Goal: Find specific page/section: Find specific page/section

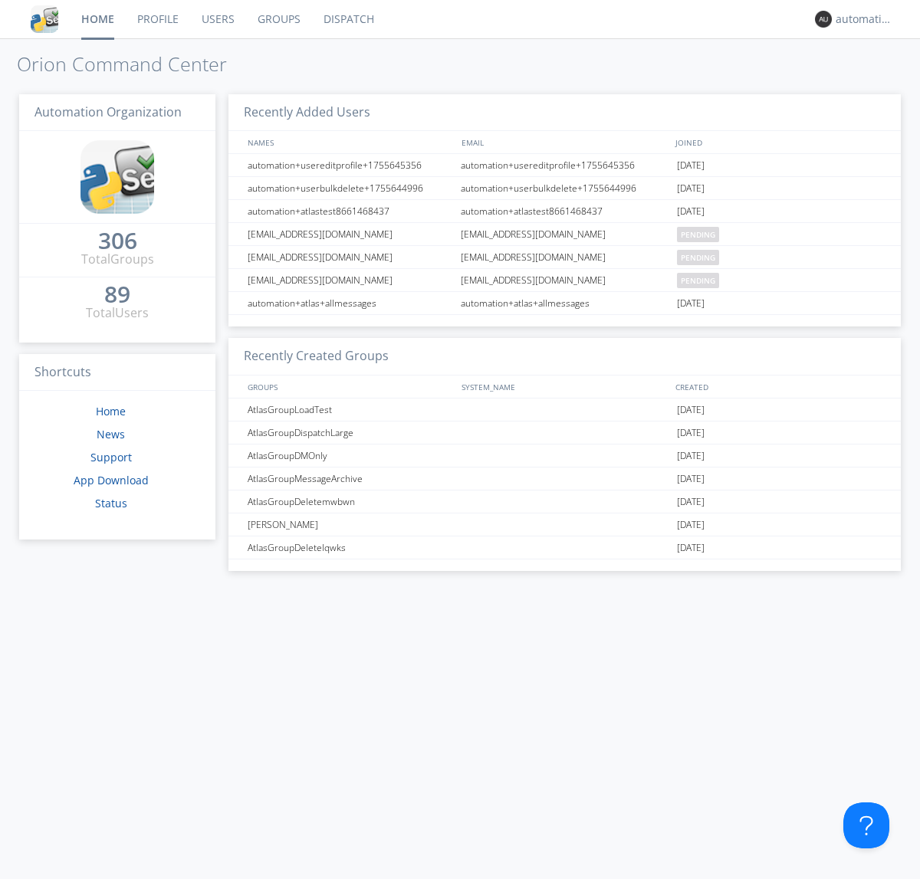
click at [347, 19] on link "Dispatch" at bounding box center [349, 19] width 74 height 38
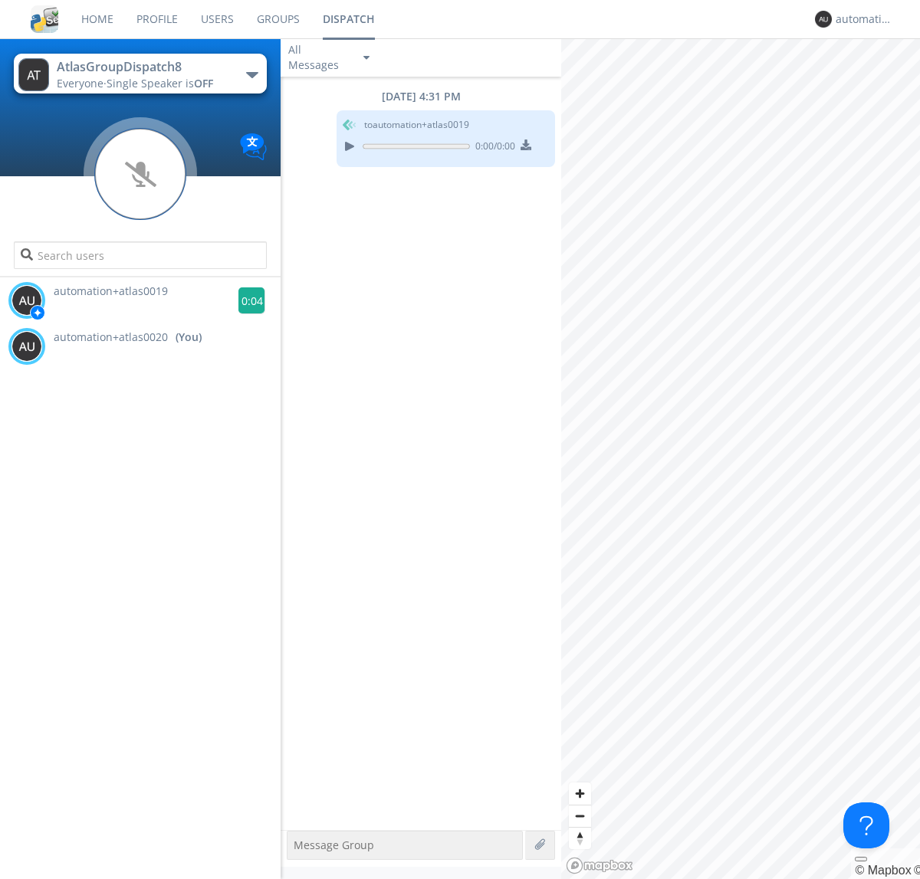
click at [245, 301] on g at bounding box center [251, 301] width 27 height 27
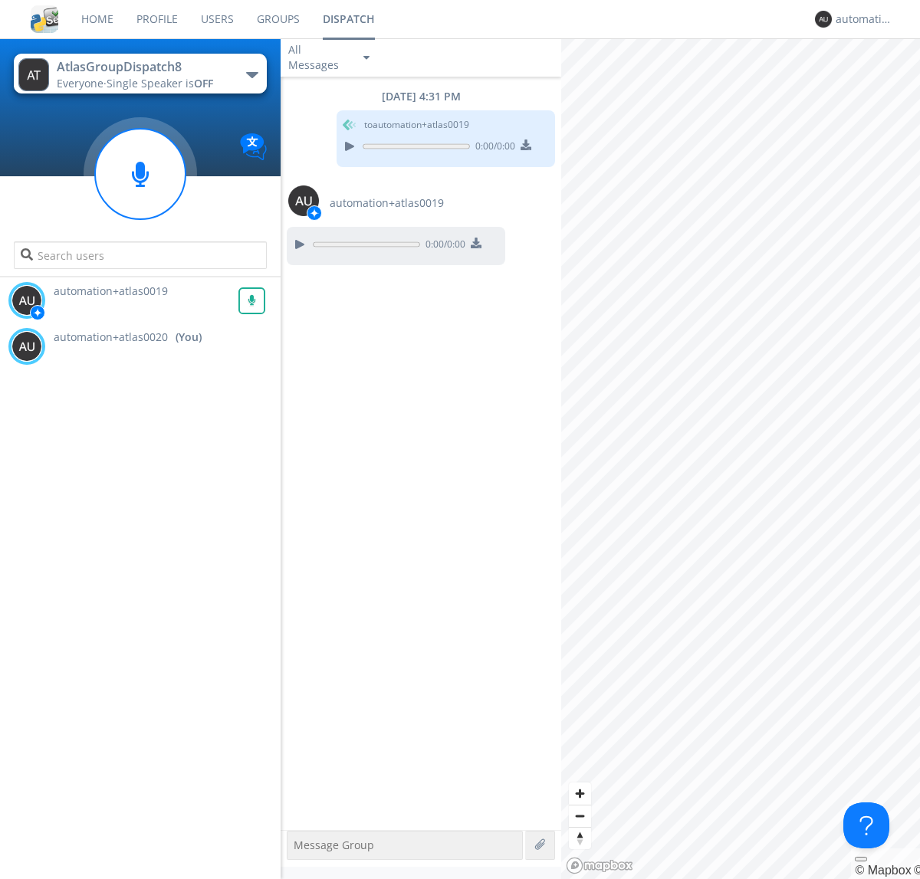
click at [330, 58] on div "All Messages" at bounding box center [319, 58] width 77 height 34
click at [330, 115] on div "Direct Only" at bounding box center [331, 115] width 100 height 26
click at [330, 58] on div "All Messages" at bounding box center [319, 58] width 77 height 34
click at [330, 141] on div "Group Only" at bounding box center [331, 141] width 100 height 26
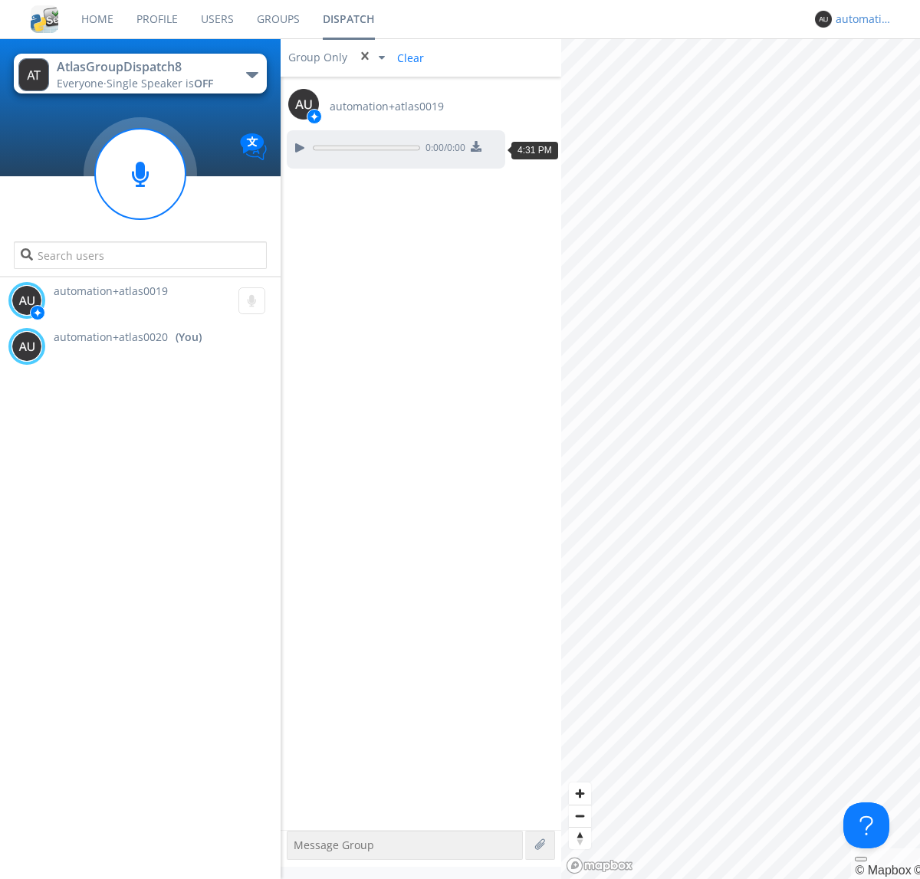
click at [860, 19] on div "automation+atlas0020" at bounding box center [865, 19] width 58 height 15
